Goal: Check status

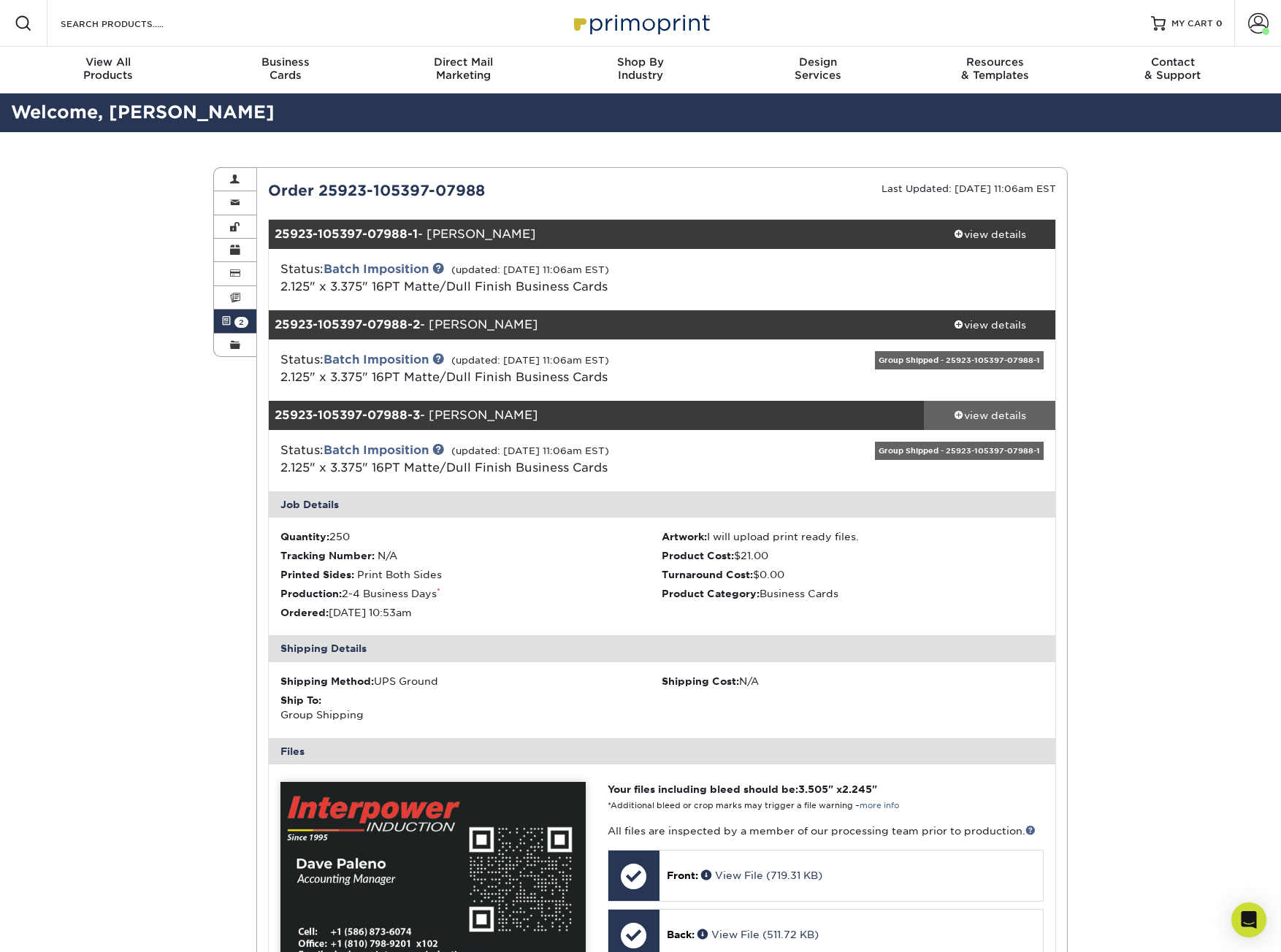
click at [957, 403] on link "view details" at bounding box center [989, 415] width 131 height 29
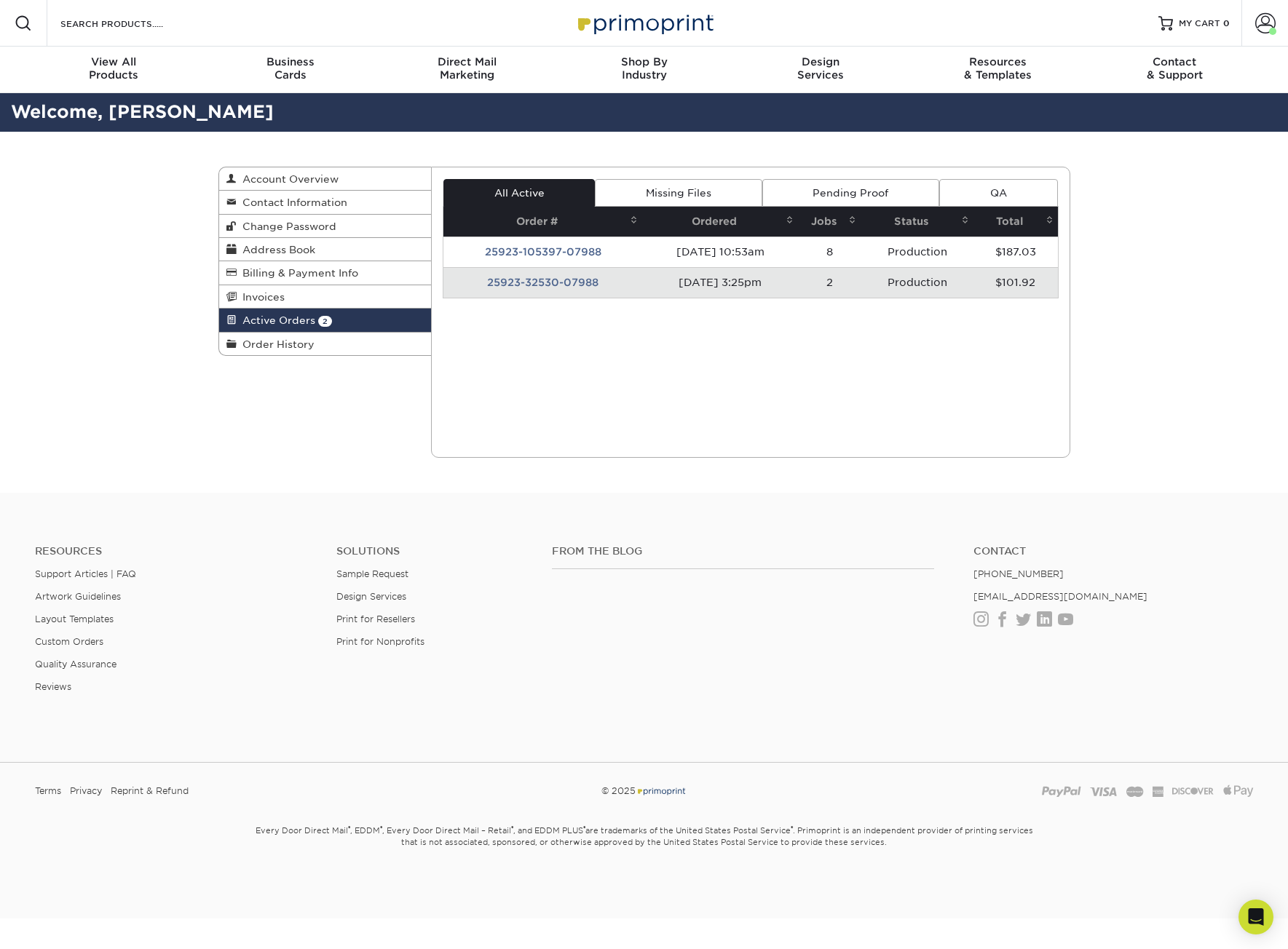
click at [575, 276] on td "25923-32530-07988" at bounding box center [542, 282] width 199 height 30
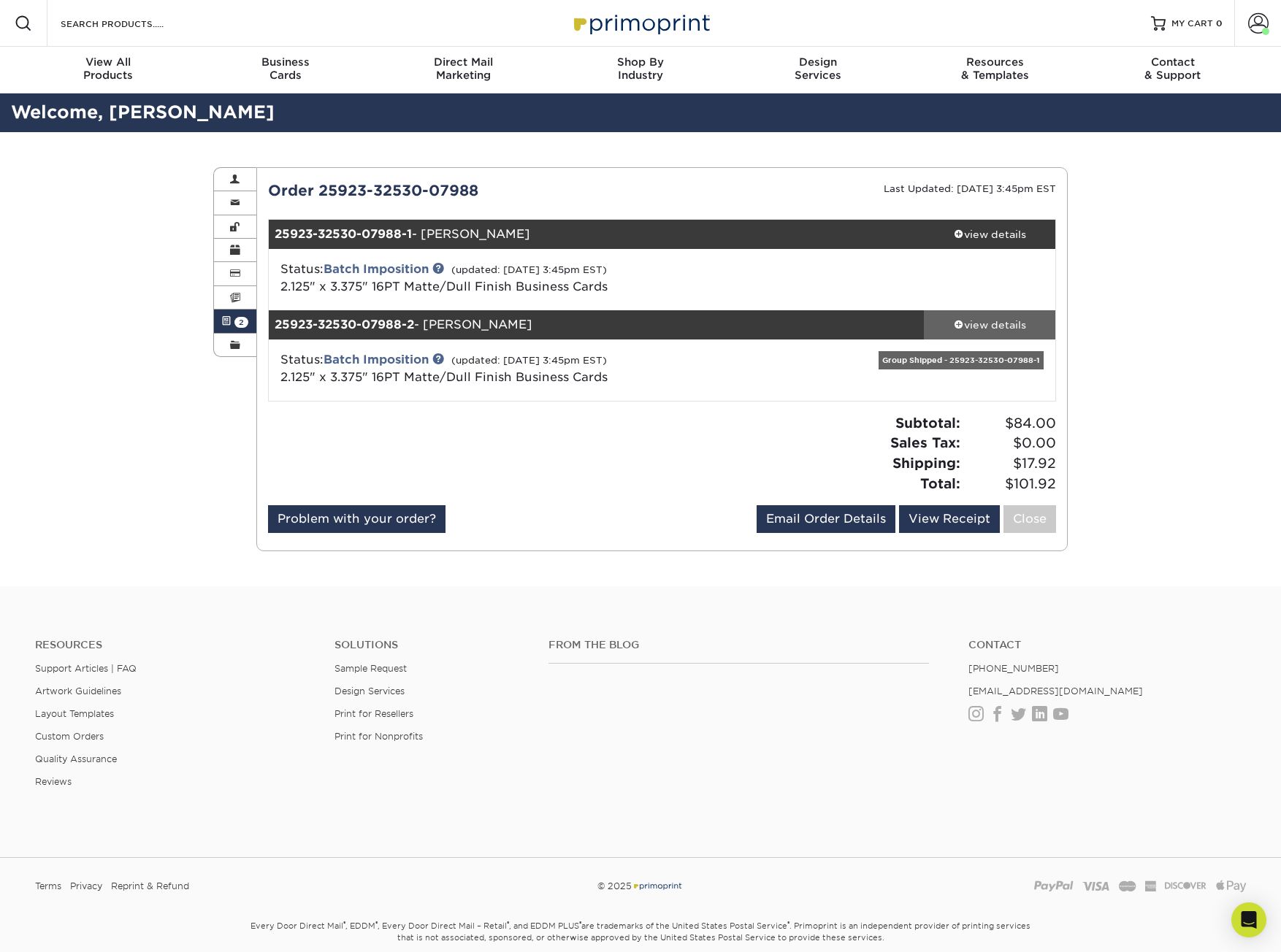
click at [960, 318] on div "view details" at bounding box center [989, 324] width 131 height 14
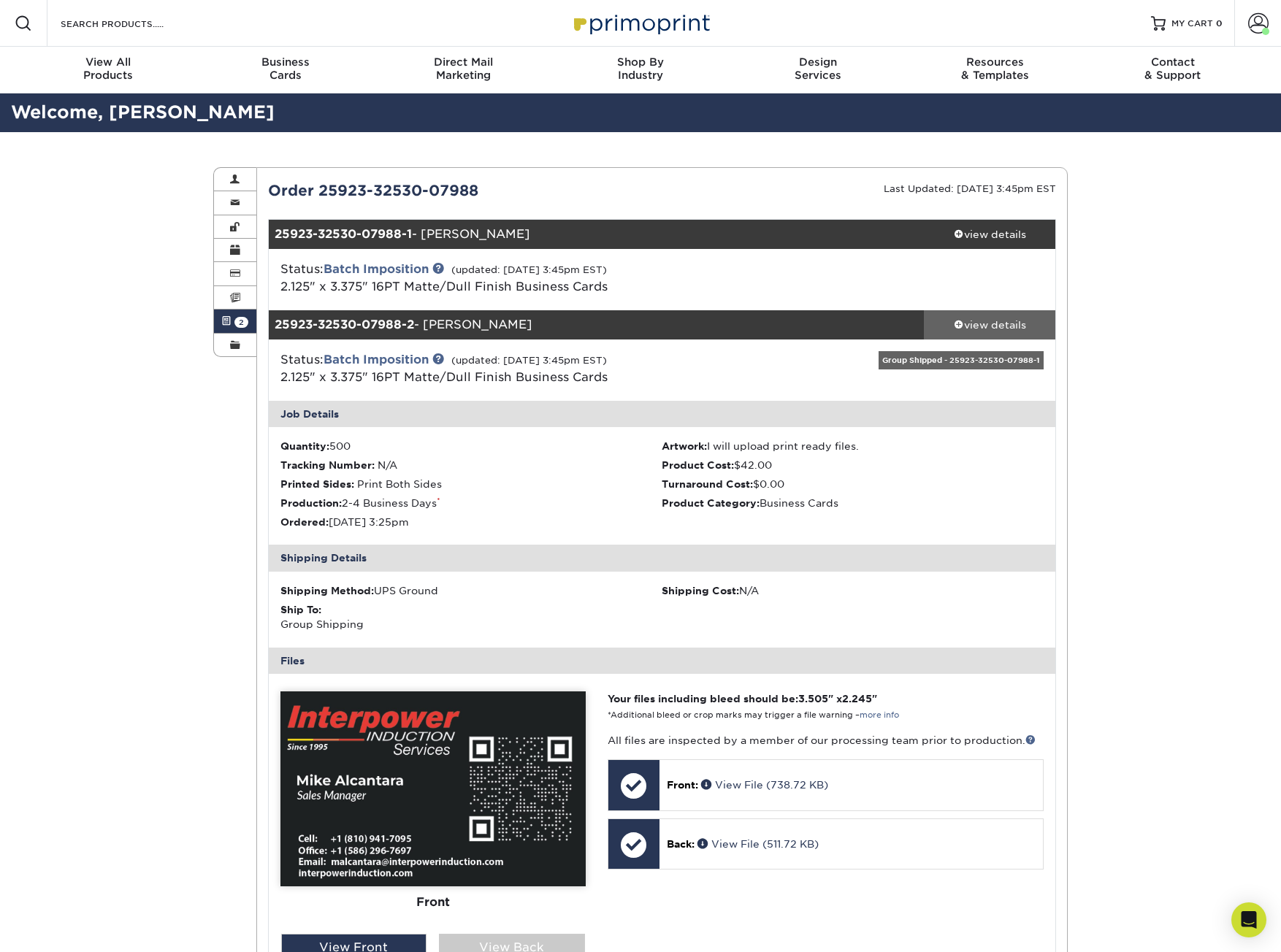
click at [950, 328] on div "view details" at bounding box center [989, 324] width 131 height 14
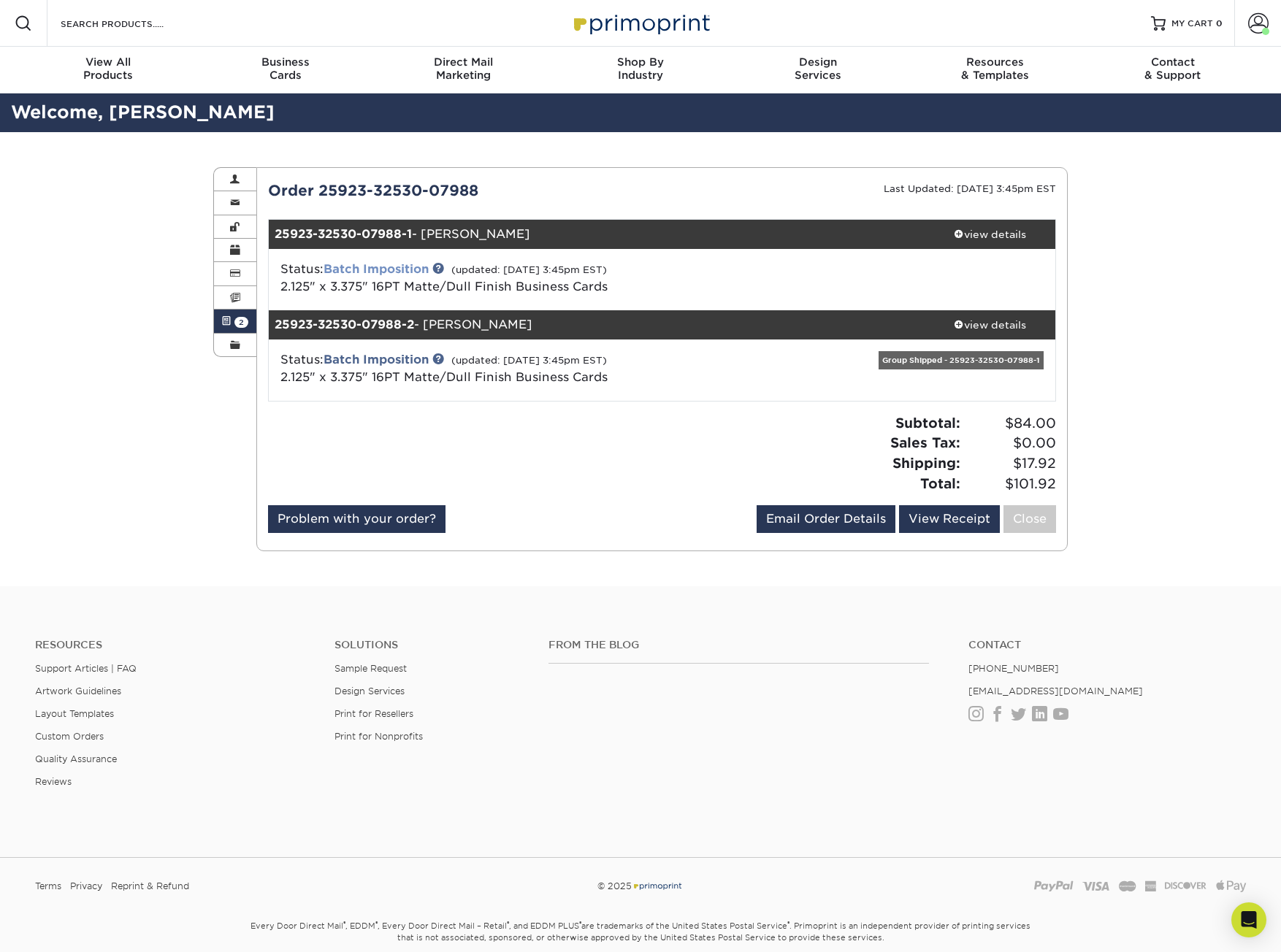
click at [429, 267] on link "Batch Imposition" at bounding box center [376, 269] width 105 height 14
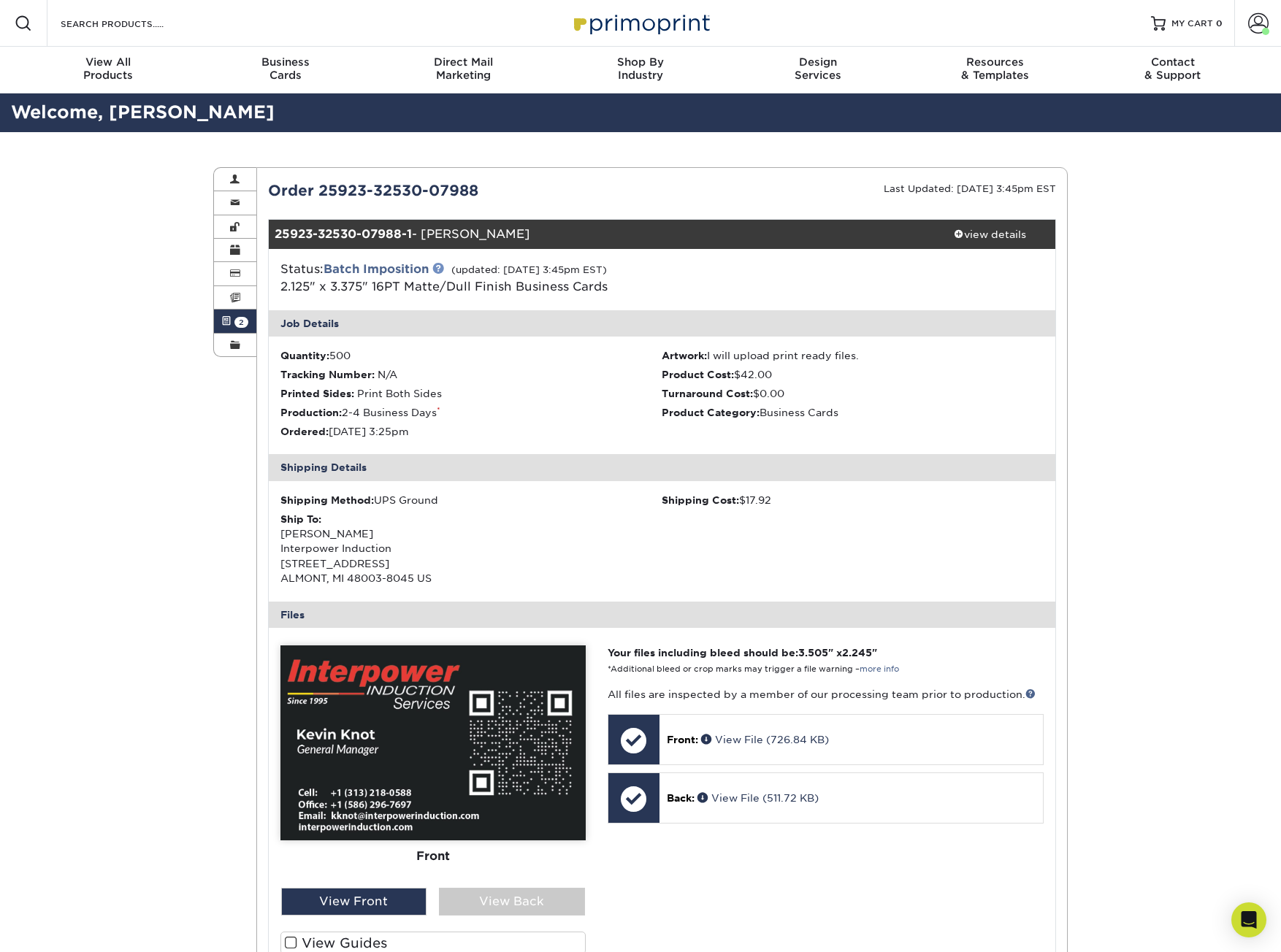
click at [440, 265] on link at bounding box center [438, 268] width 12 height 12
click at [231, 318] on link "Active Orders 2" at bounding box center [235, 321] width 42 height 24
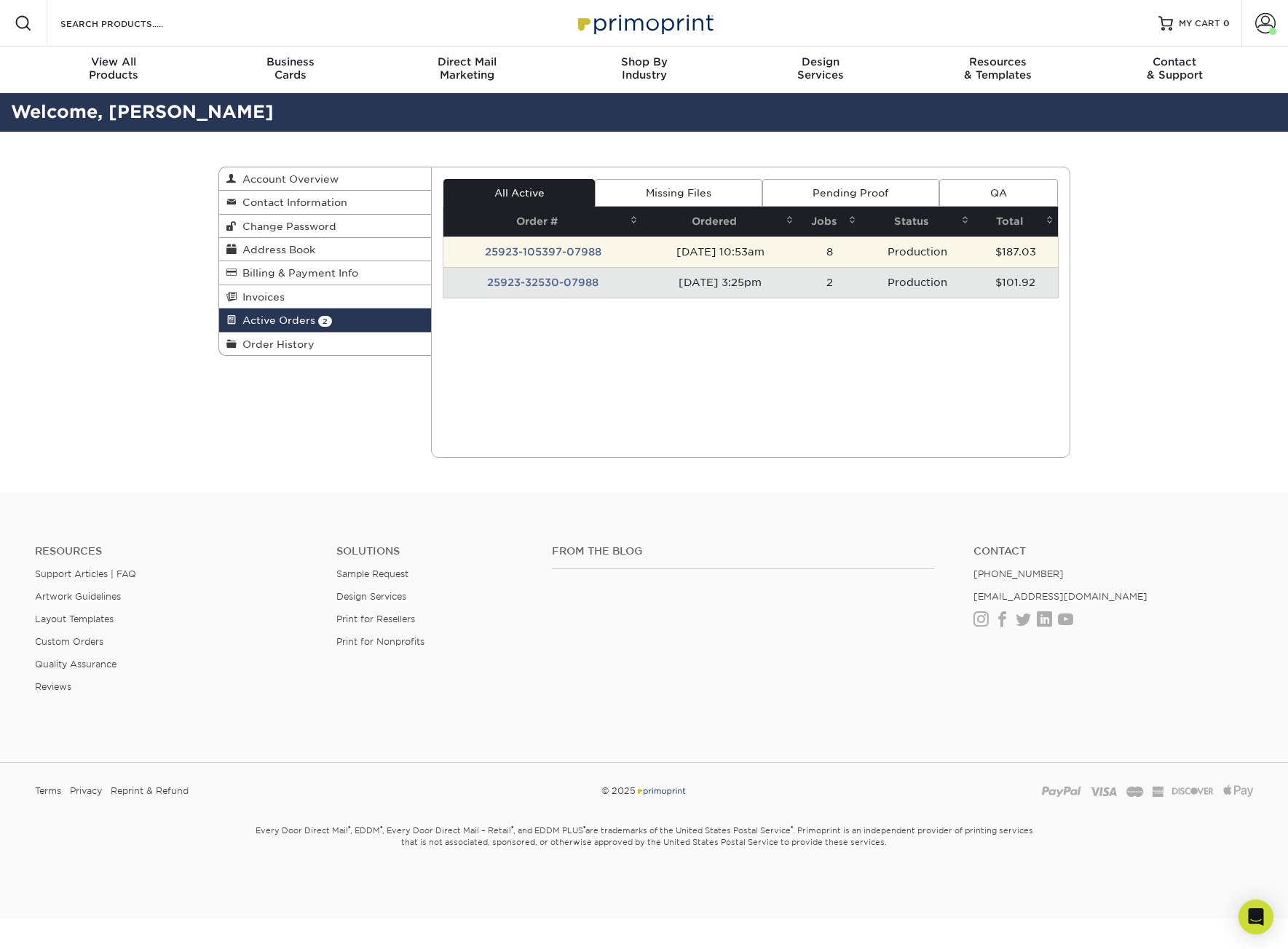
click at [574, 241] on td "25923-105397-07988" at bounding box center [542, 251] width 199 height 30
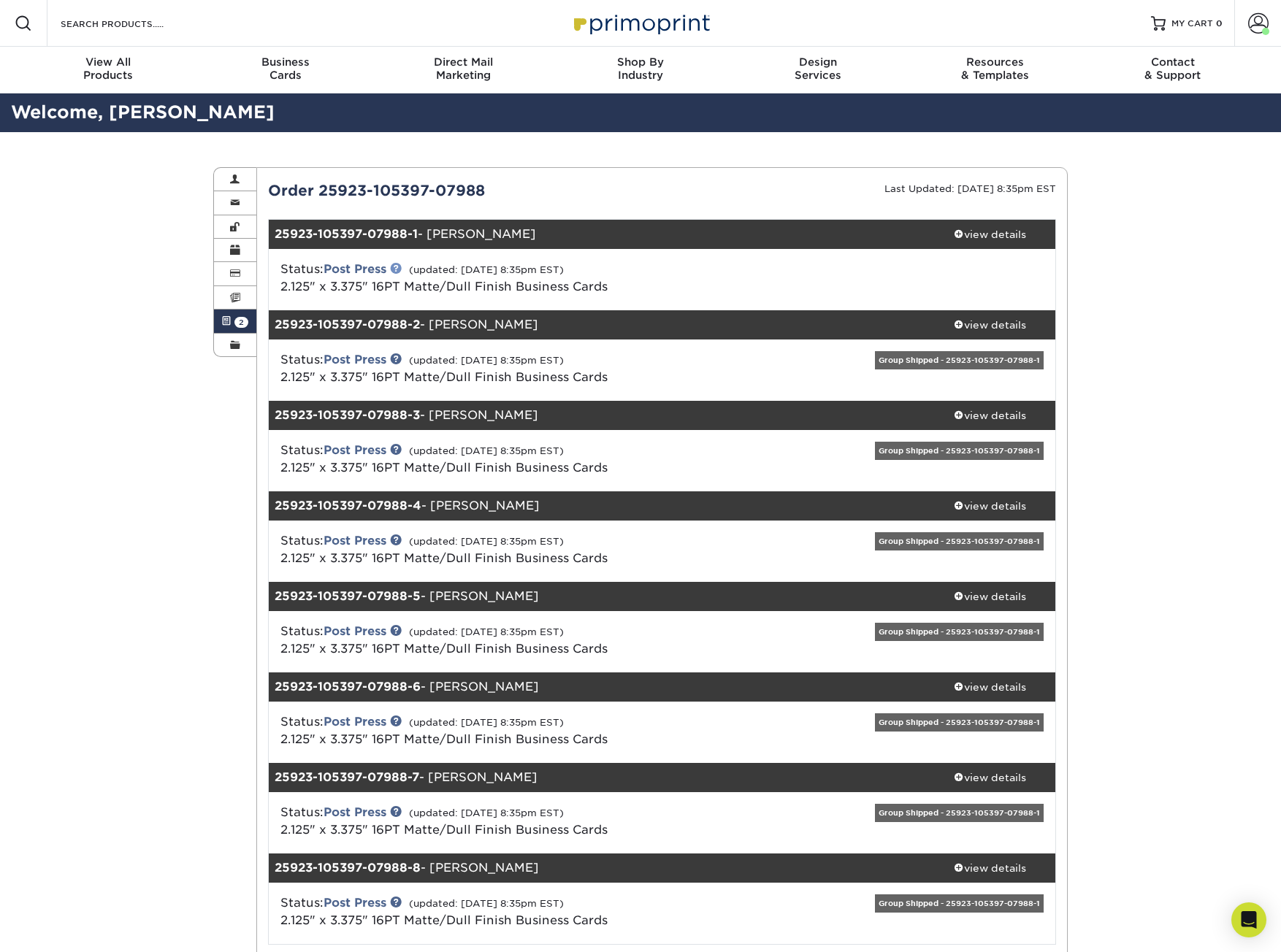
click at [399, 266] on link at bounding box center [396, 268] width 12 height 12
